Goal: Information Seeking & Learning: Learn about a topic

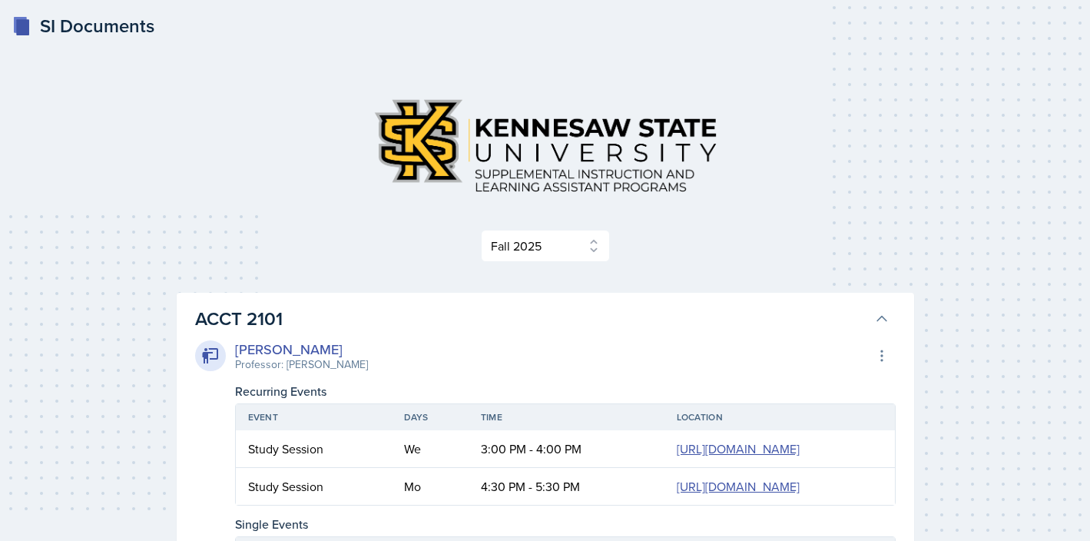
select select "2bed604d-1099-4043-b1bc-2365e8740244"
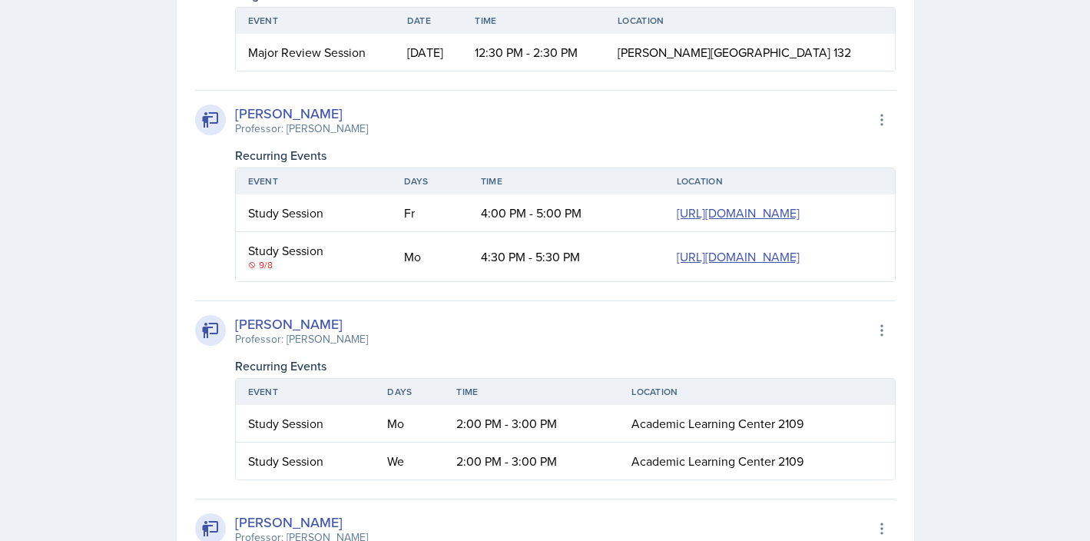
scroll to position [7579, 0]
drag, startPoint x: 249, startPoint y: 379, endPoint x: 846, endPoint y: 378, distance: 597.0
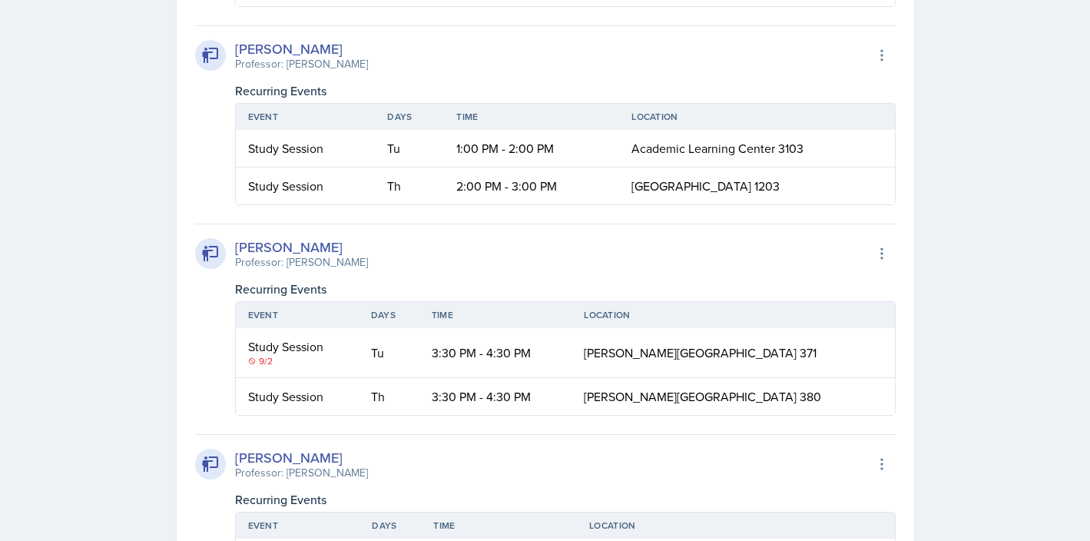
scroll to position [8061, 0]
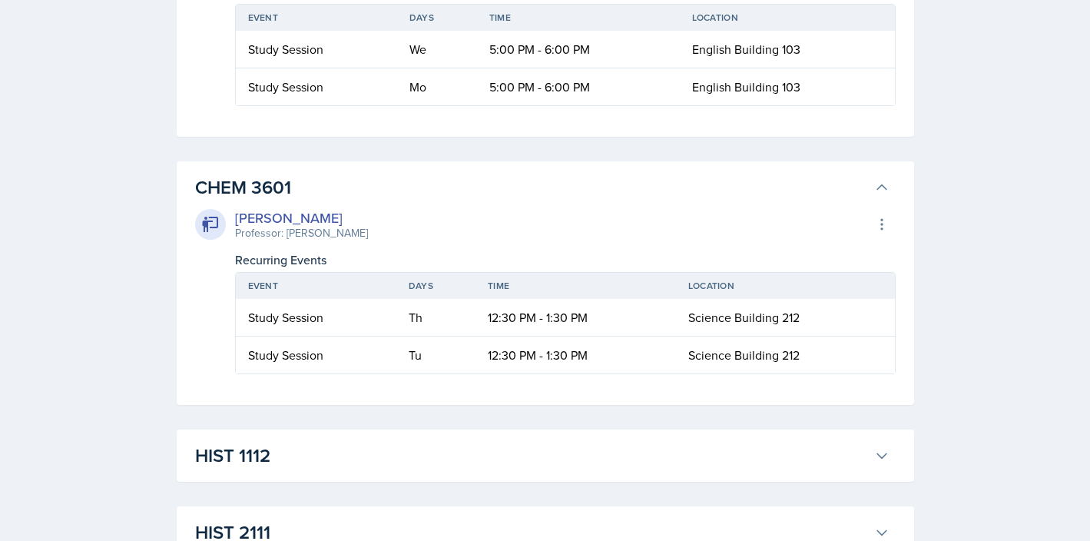
scroll to position [11255, 0]
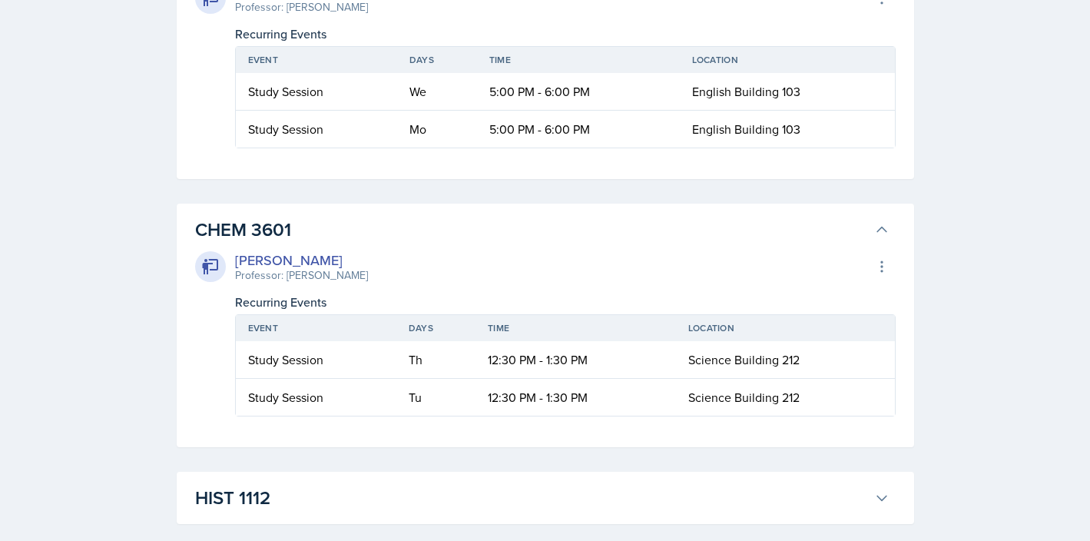
scroll to position [11769, 0]
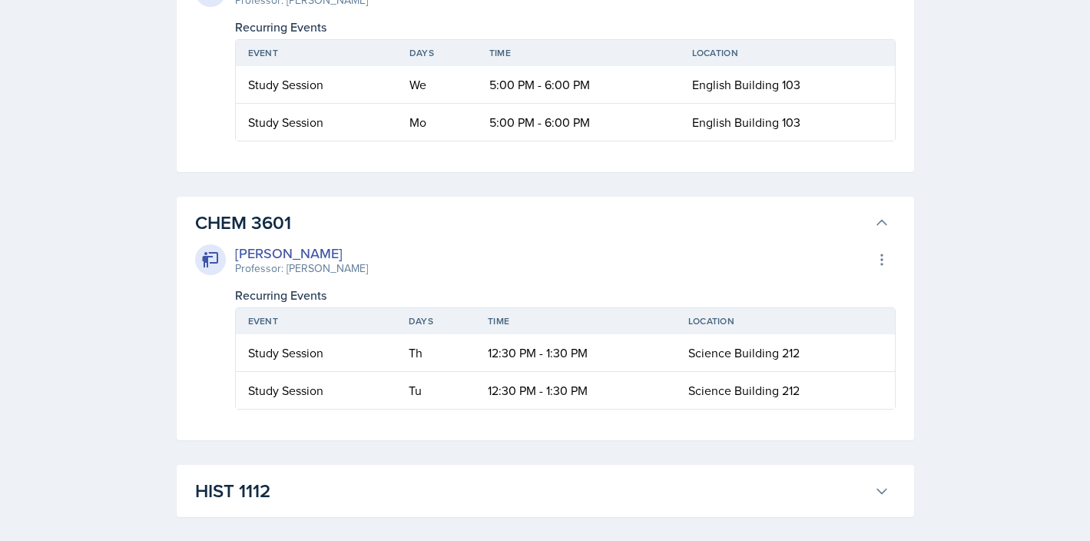
drag, startPoint x: 458, startPoint y: 351, endPoint x: 621, endPoint y: 353, distance: 162.9
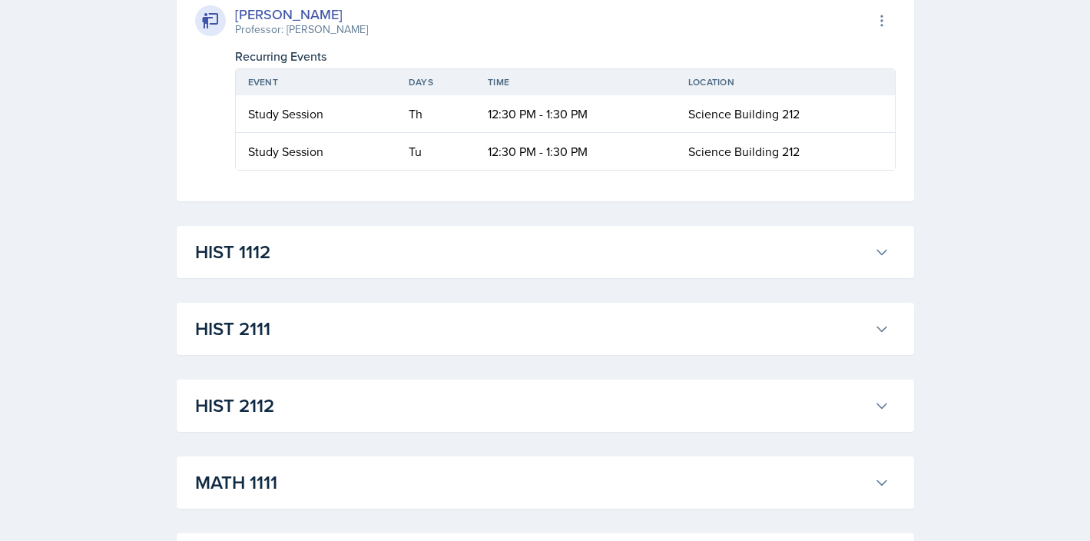
scroll to position [12007, 0]
drag, startPoint x: 456, startPoint y: 76, endPoint x: 569, endPoint y: 77, distance: 112.9
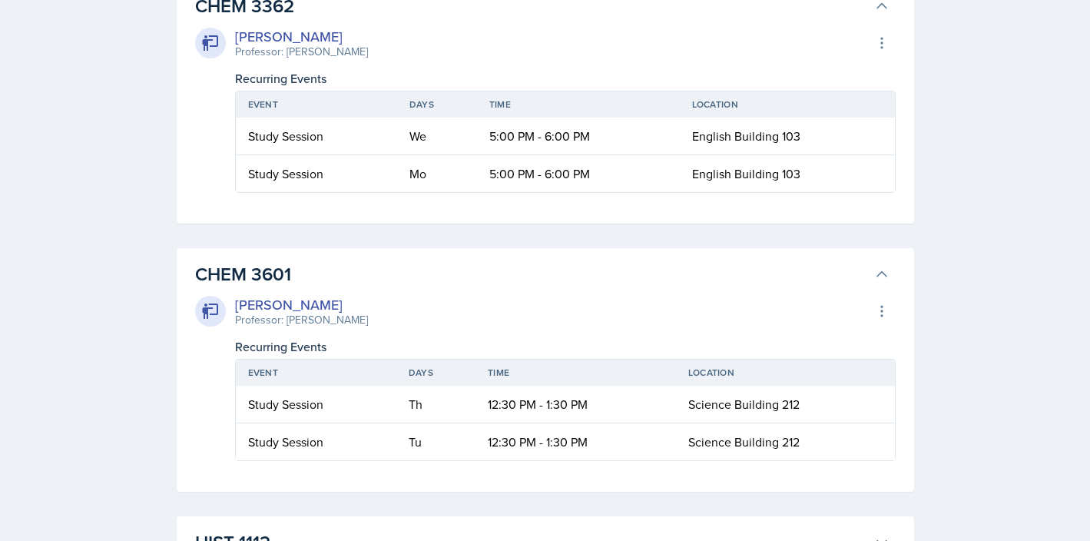
scroll to position [11679, 0]
